Goal: Transaction & Acquisition: Purchase product/service

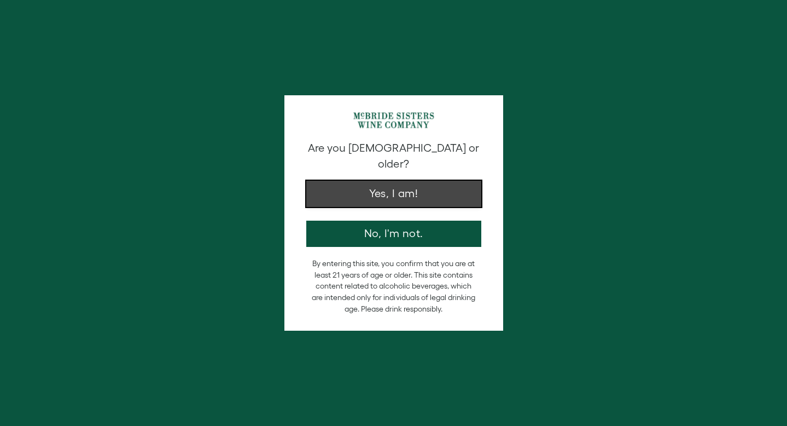
click at [354, 206] on button "Yes, I am!" at bounding box center [393, 194] width 175 height 26
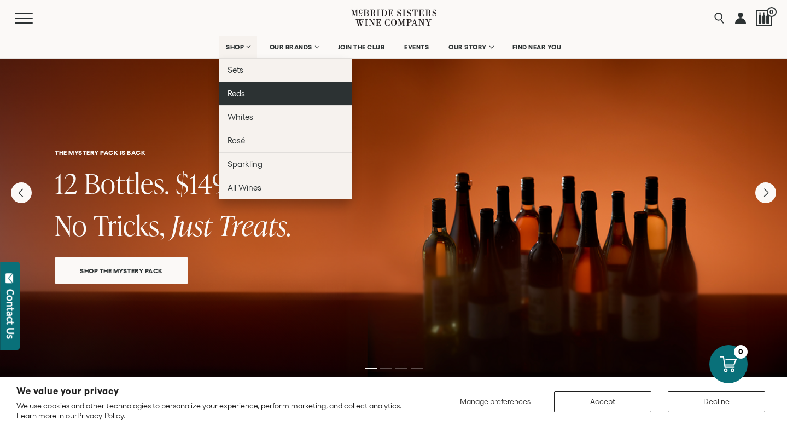
click at [230, 88] on link "Reds" at bounding box center [285, 94] width 133 height 24
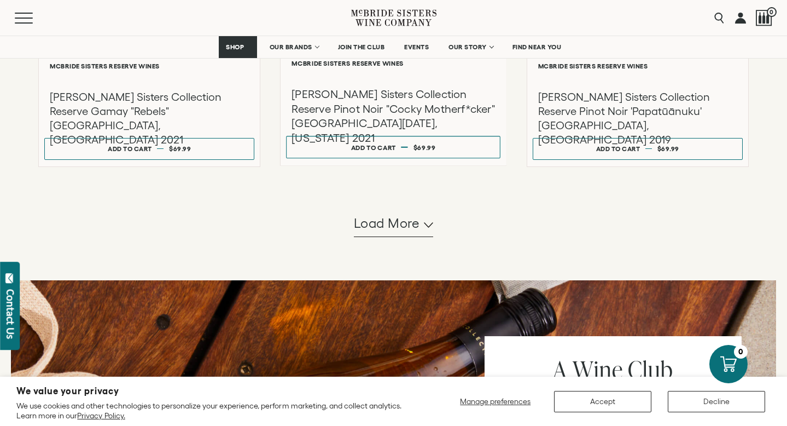
scroll to position [1080, 0]
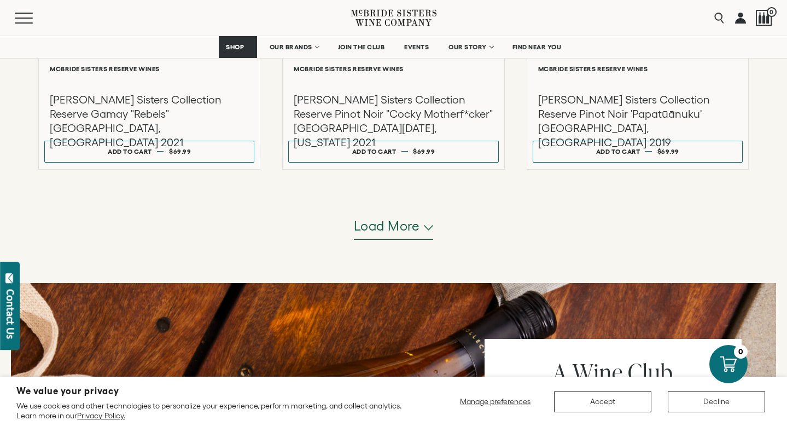
click at [396, 234] on span "Load more" at bounding box center [387, 226] width 66 height 19
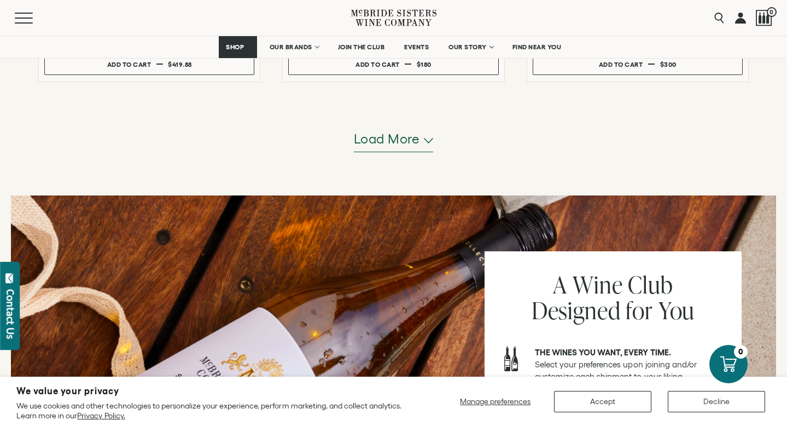
scroll to position [2245, 0]
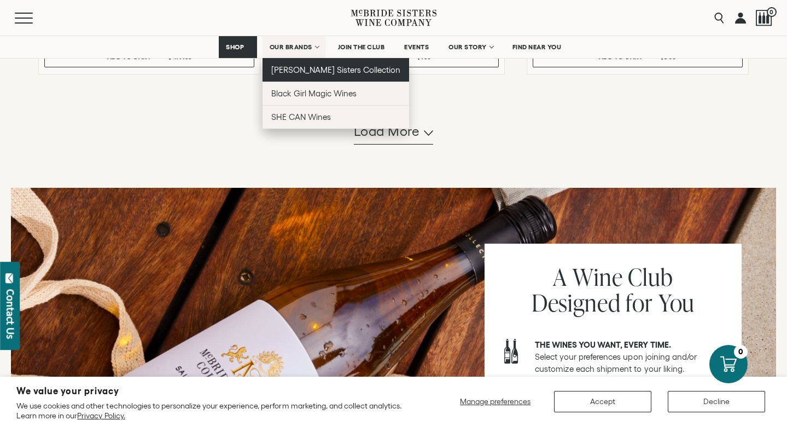
click at [299, 67] on span "[PERSON_NAME] Sisters Collection" at bounding box center [336, 69] width 130 height 9
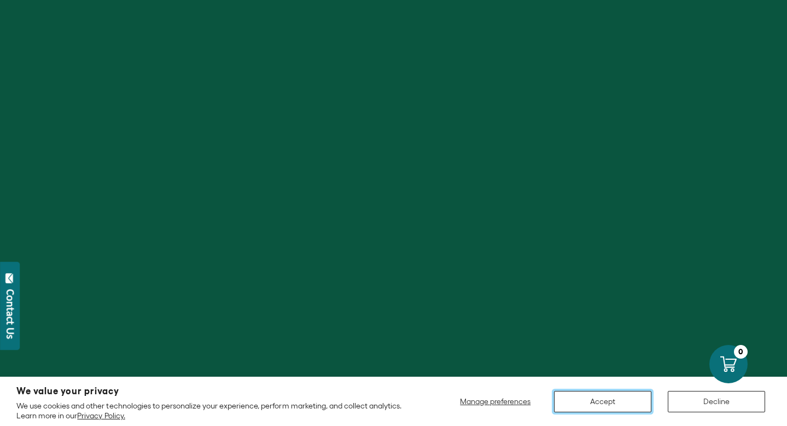
click at [609, 396] on button "Accept" at bounding box center [602, 401] width 97 height 21
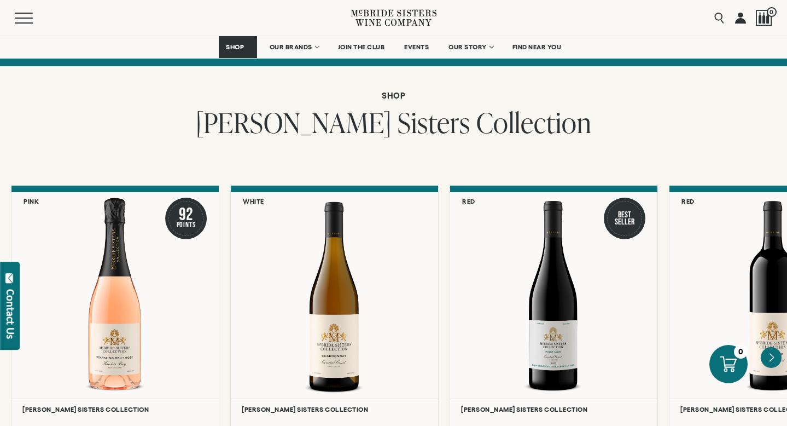
scroll to position [806, 0]
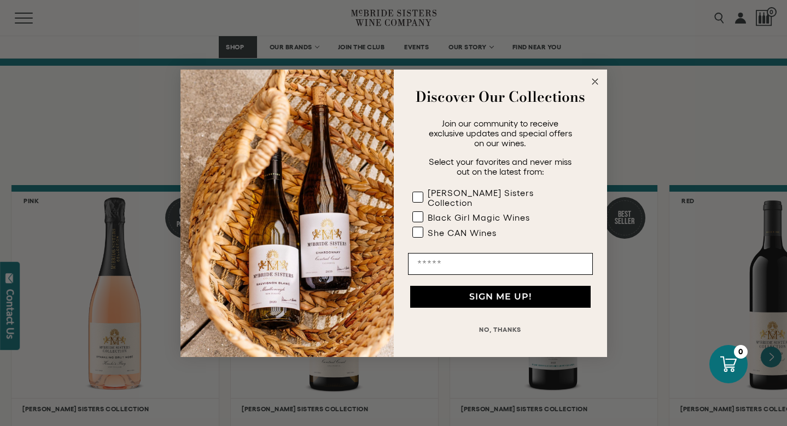
click at [595, 84] on icon "Close dialog" at bounding box center [595, 81] width 5 height 5
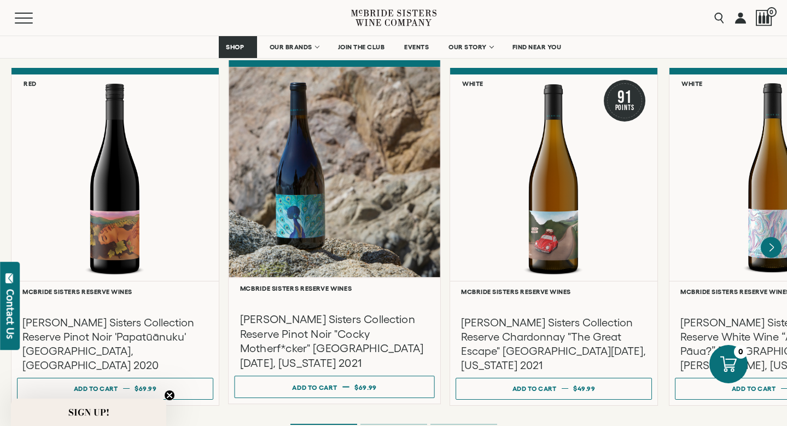
scroll to position [1848, 0]
